Goal: Find specific page/section

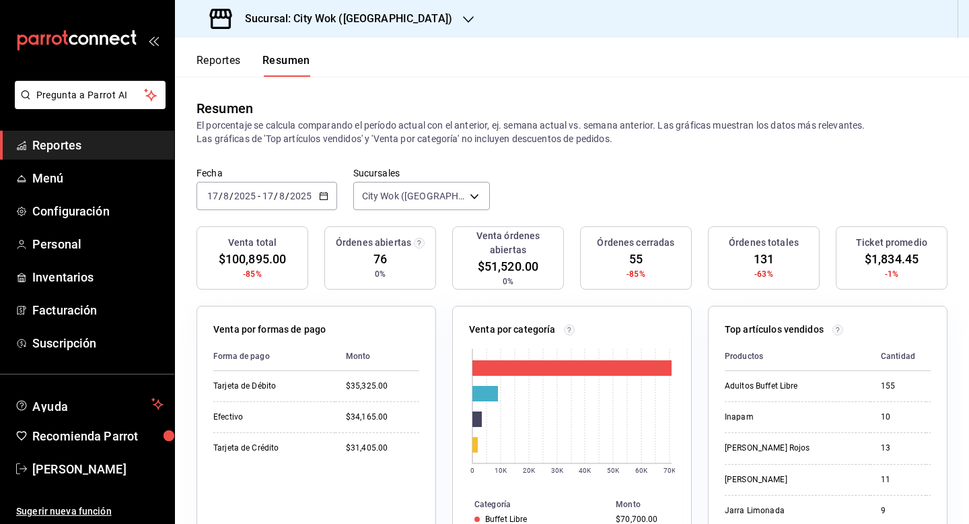
scroll to position [36, 0]
click at [337, 11] on h3 "Sucursal: City Wok ([GEOGRAPHIC_DATA])" at bounding box center [343, 19] width 218 height 16
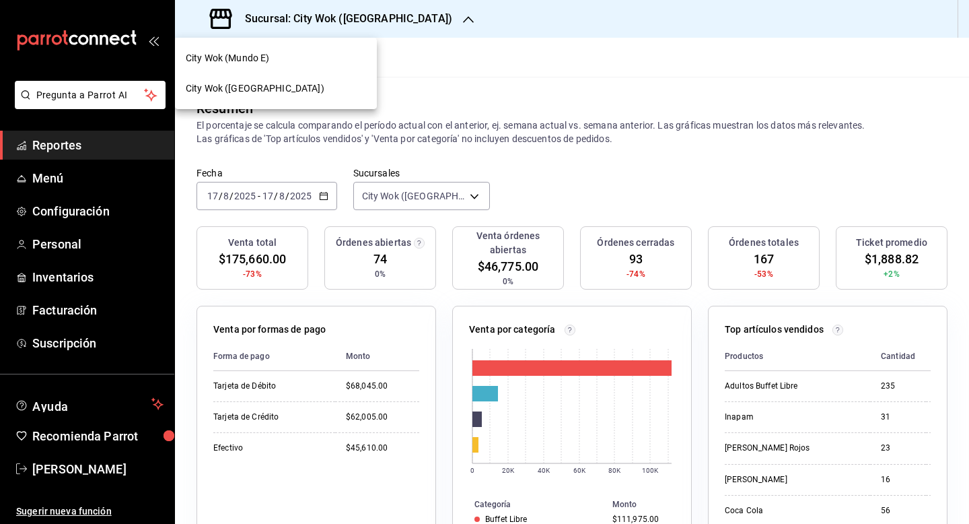
click at [353, 60] on div "City Wok (Mundo E)" at bounding box center [276, 58] width 180 height 14
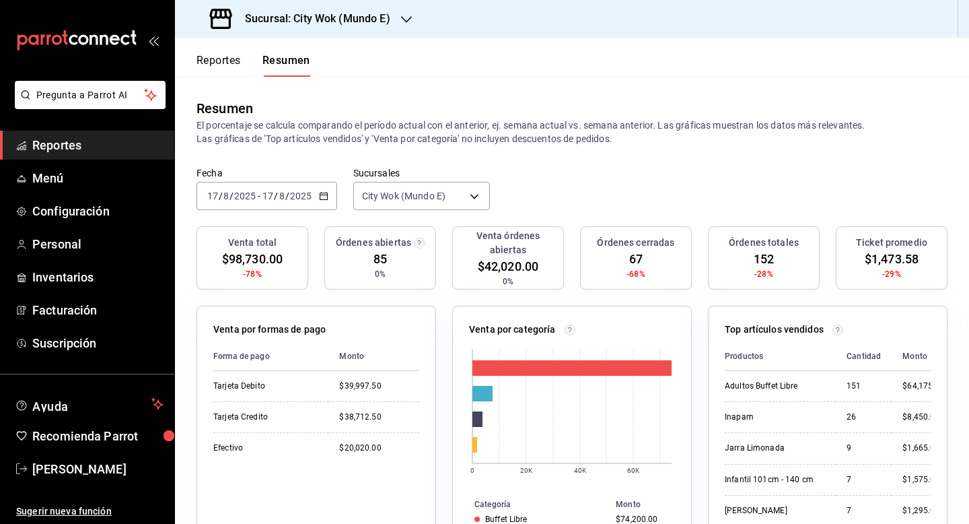
click at [341, 20] on h3 "Sucursal: City Wok (Mundo E)" at bounding box center [312, 19] width 156 height 16
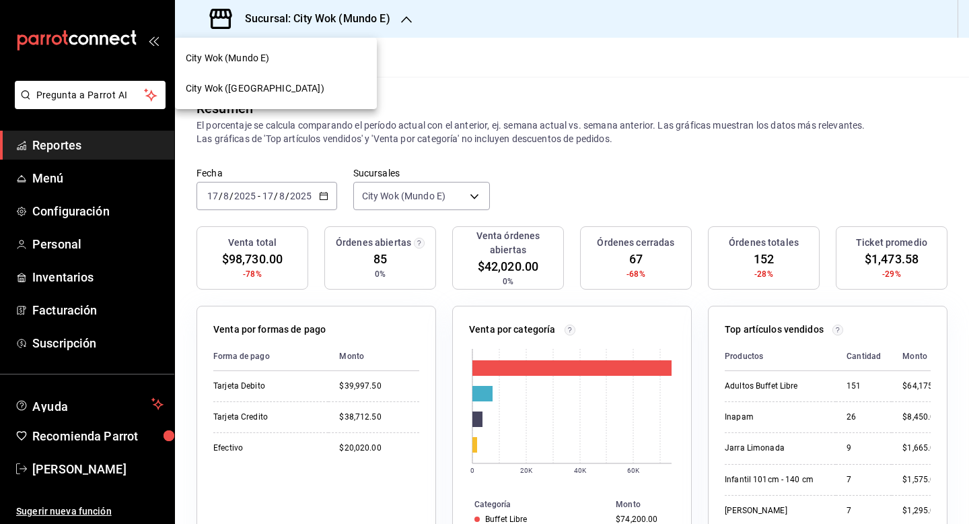
click at [287, 85] on div "City Wok ([GEOGRAPHIC_DATA])" at bounding box center [276, 88] width 180 height 14
